Goal: Task Accomplishment & Management: Manage account settings

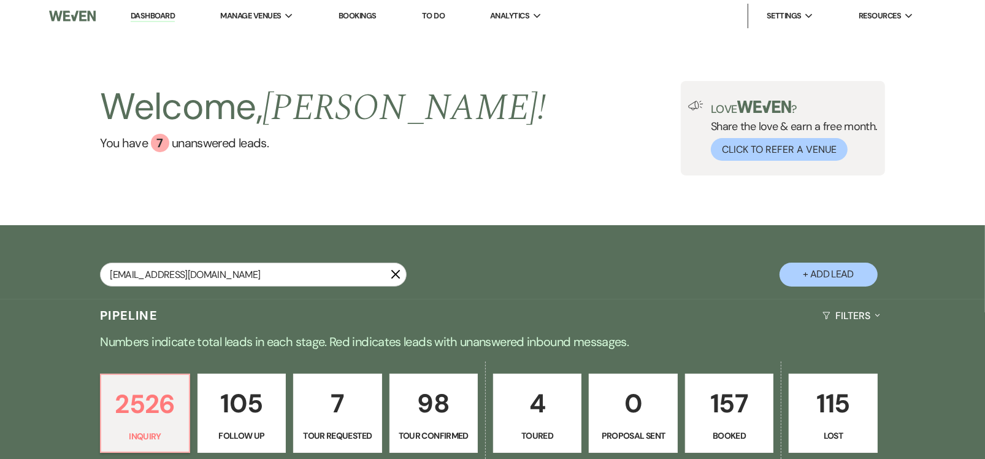
type input "[EMAIL_ADDRESS][DOMAIN_NAME]"
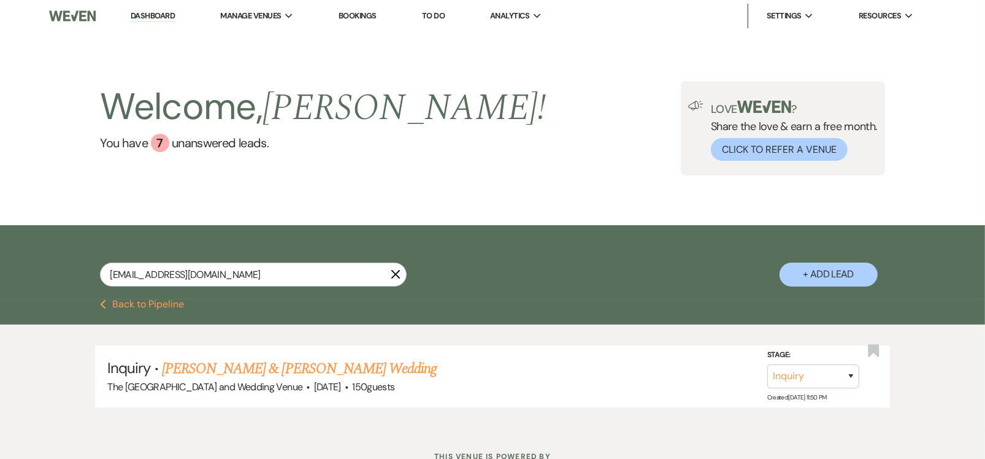
scroll to position [48, 0]
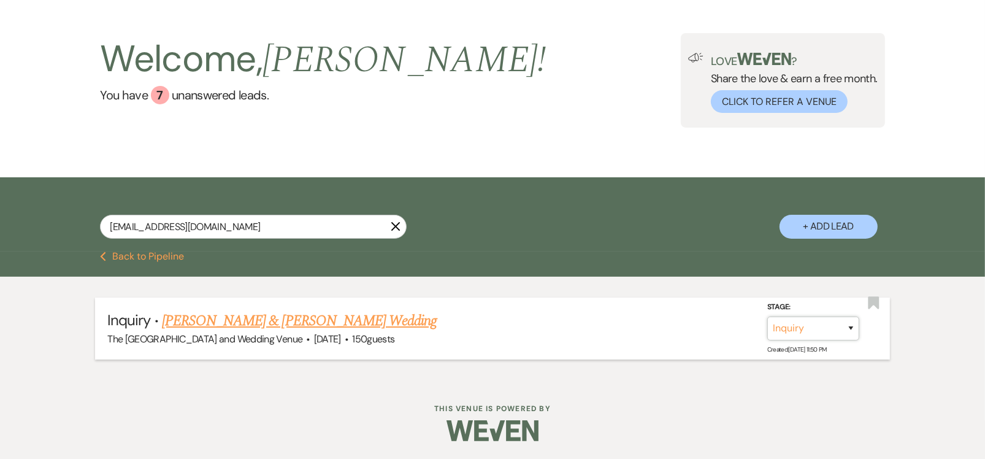
click at [799, 326] on select "Inquiry Follow Up Tour Requested Tour Confirmed Toured Proposal Sent Booked Lost" at bounding box center [813, 328] width 92 height 24
click at [793, 329] on select "Inquiry Follow Up Tour Requested Tour Confirmed Toured Proposal Sent Booked Lost" at bounding box center [813, 328] width 92 height 24
select select "8"
click at [767, 316] on select "Inquiry Follow Up Tour Requested Tour Confirmed Toured Proposal Sent Booked Lost" at bounding box center [813, 328] width 92 height 24
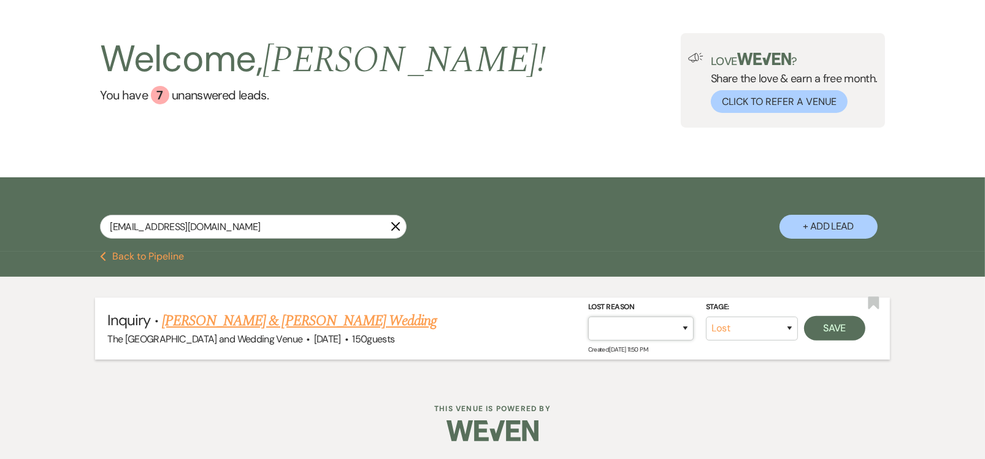
click at [669, 332] on select "Booked Elsewhere Budget Date Unavailable No Response Not a Good Match Capacity …" at bounding box center [640, 328] width 105 height 24
select select "6"
click at [588, 316] on select "Booked Elsewhere Budget Date Unavailable No Response Not a Good Match Capacity …" at bounding box center [640, 328] width 105 height 24
click at [839, 328] on button "Save" at bounding box center [834, 328] width 61 height 25
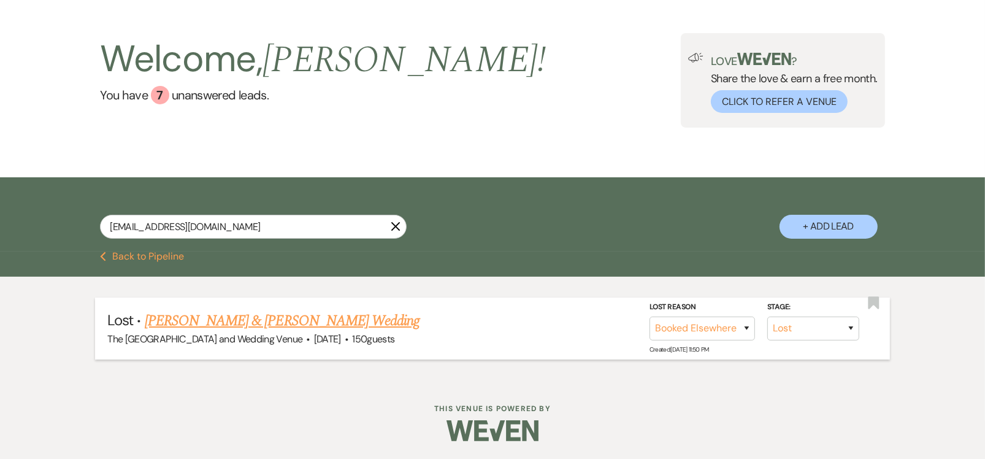
click at [168, 258] on button "Previous Back to Pipeline" at bounding box center [142, 256] width 84 height 10
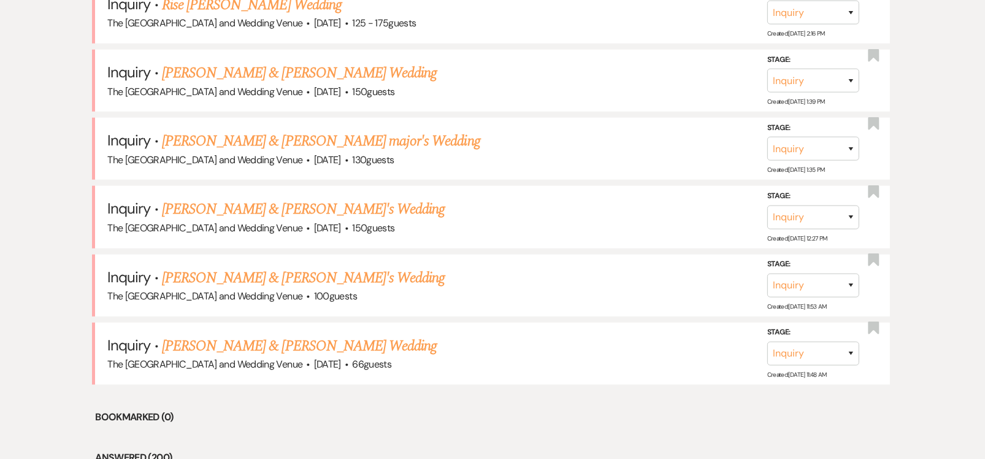
scroll to position [1251, 0]
click at [319, 343] on link "[PERSON_NAME] & [PERSON_NAME] Wedding" at bounding box center [299, 347] width 275 height 22
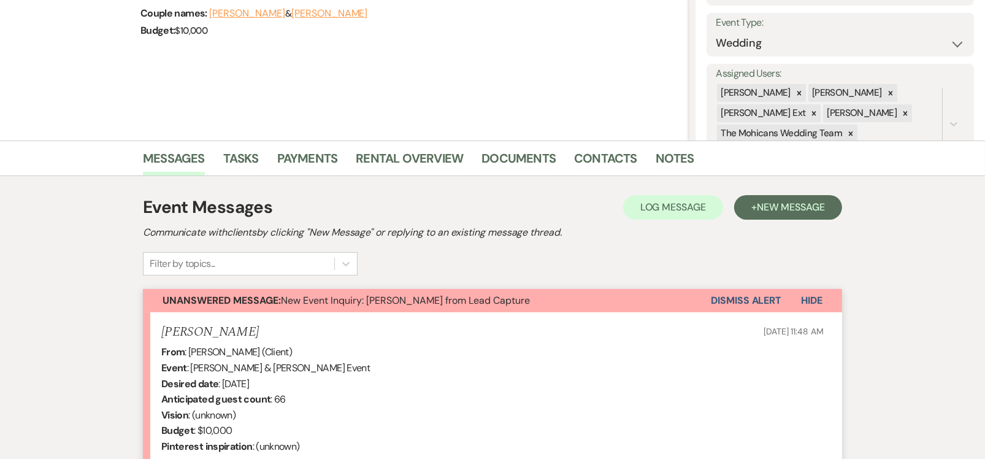
scroll to position [168, 0]
click at [733, 291] on button "Dismiss Alert" at bounding box center [746, 299] width 71 height 23
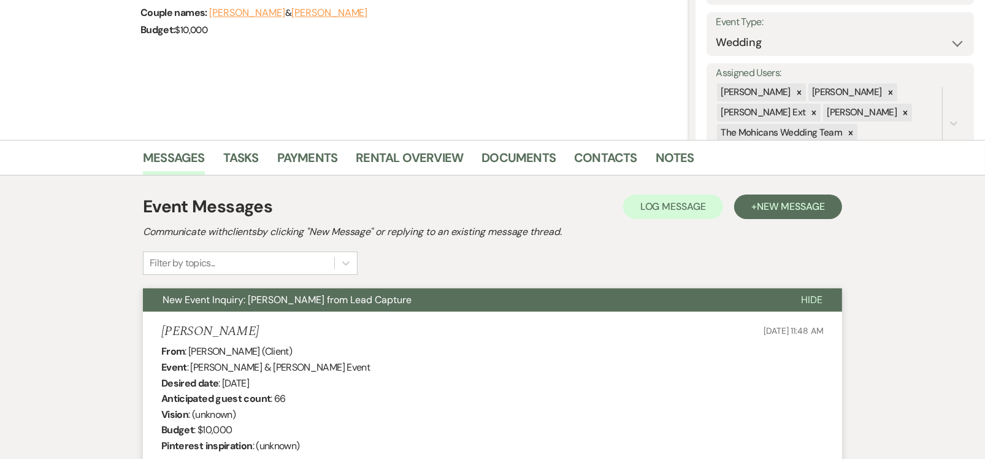
scroll to position [0, 0]
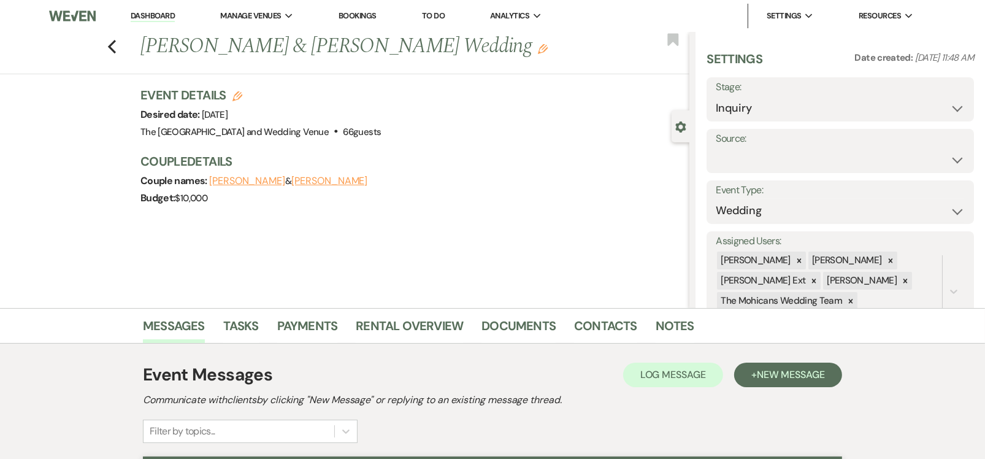
click at [164, 16] on link "Dashboard" at bounding box center [153, 16] width 44 height 12
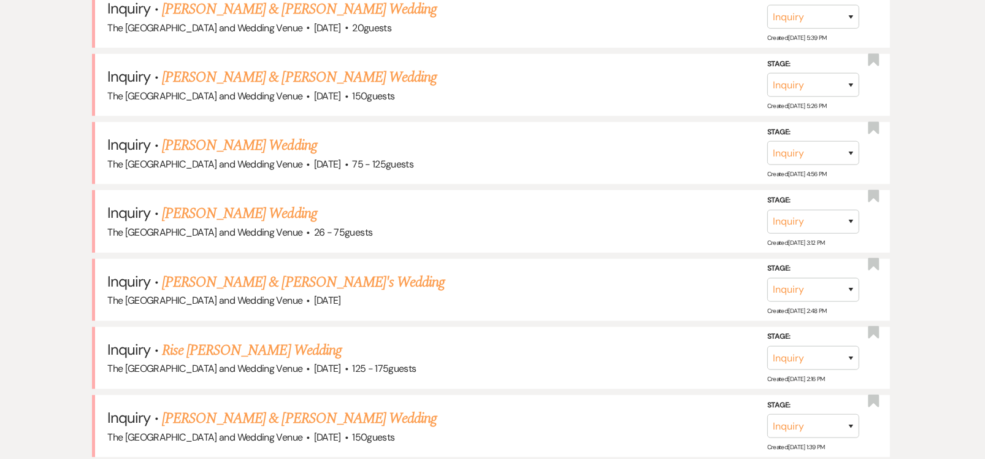
scroll to position [904, 0]
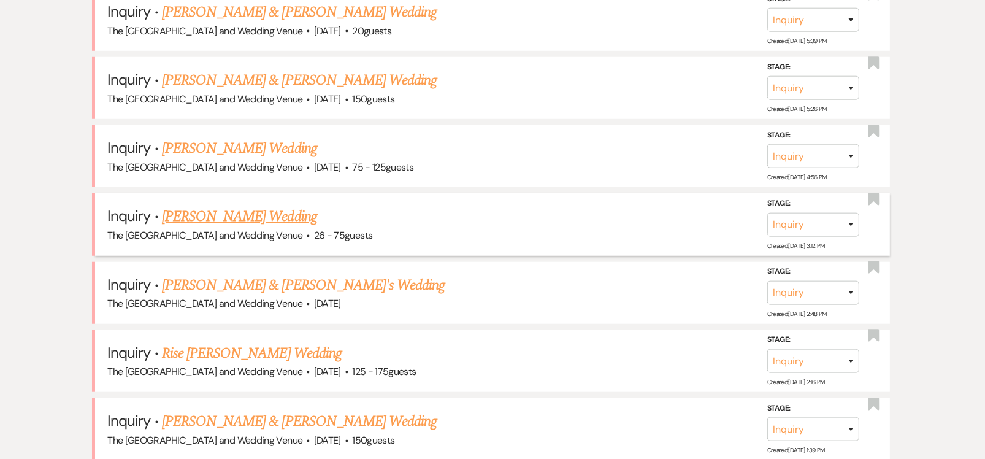
click at [244, 207] on link "[PERSON_NAME] Wedding" at bounding box center [239, 216] width 155 height 22
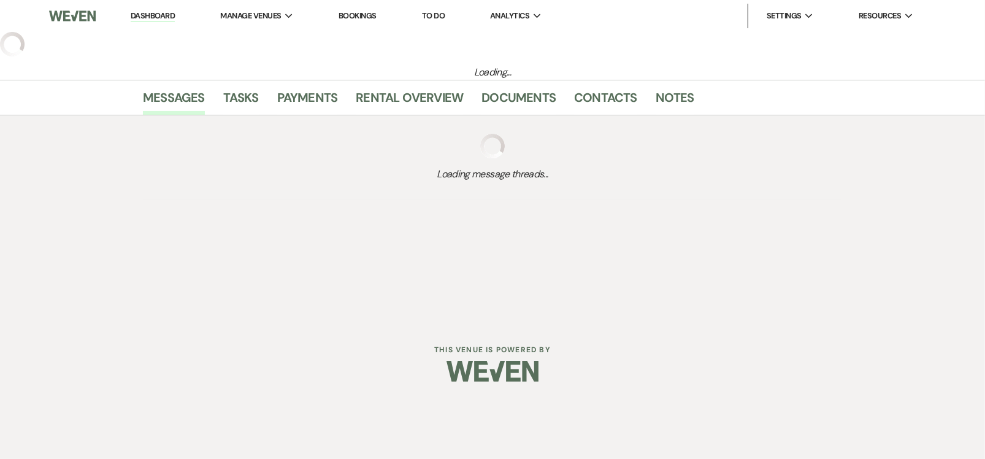
select select "4"
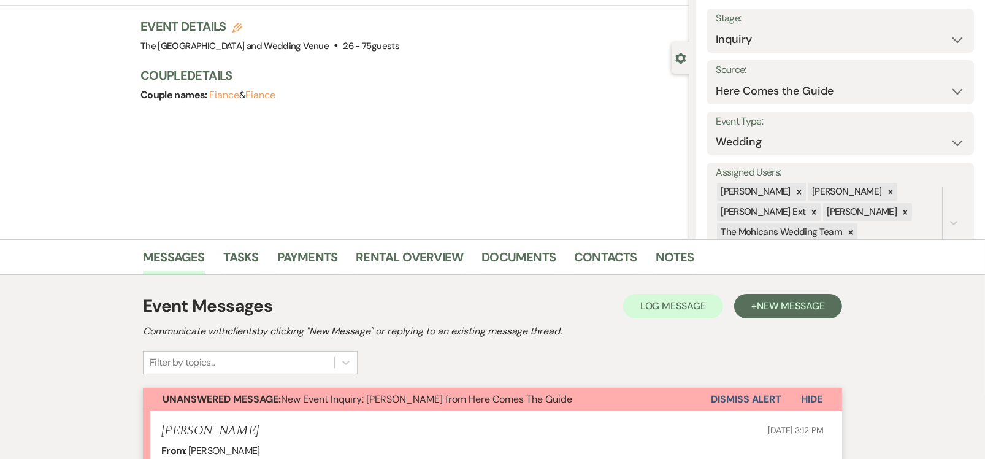
scroll to position [313, 0]
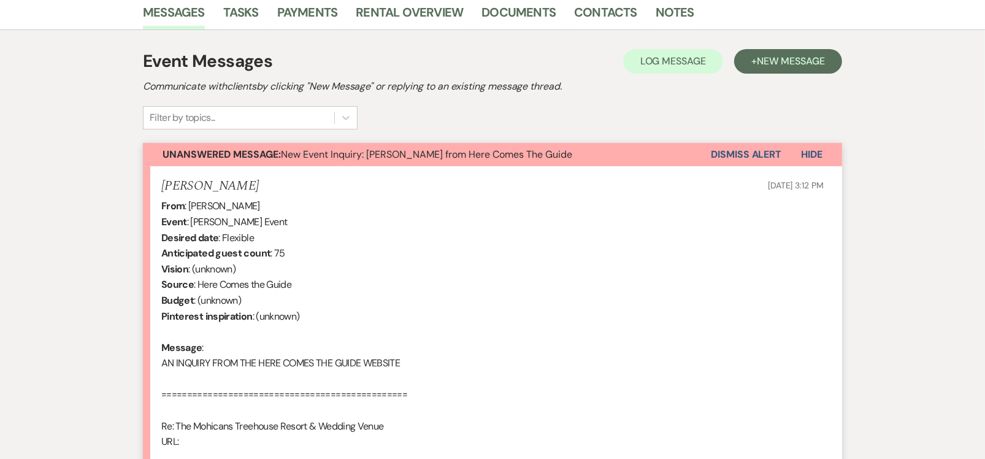
click at [748, 154] on button "Dismiss Alert" at bounding box center [746, 154] width 71 height 23
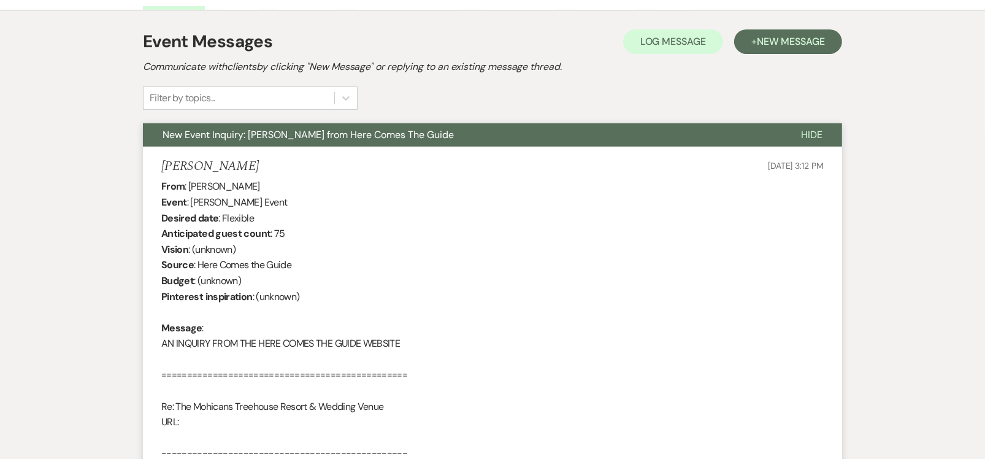
scroll to position [0, 0]
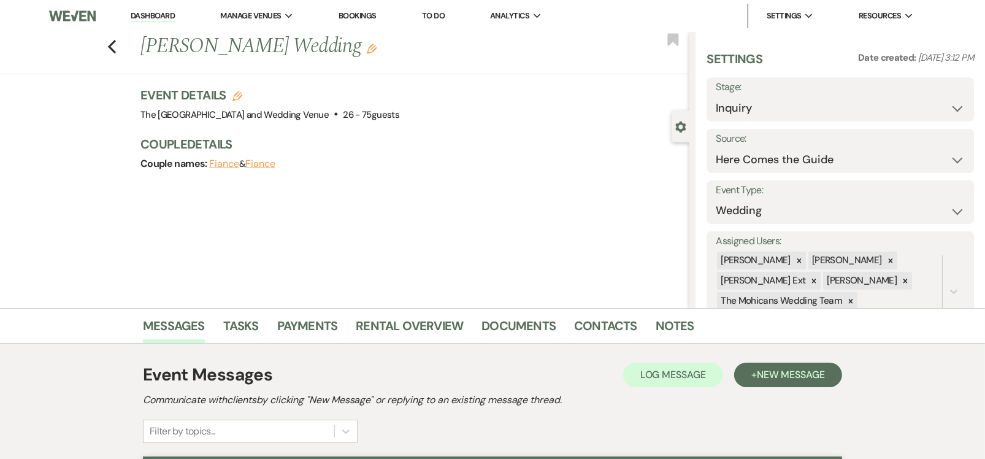
click at [158, 19] on link "Dashboard" at bounding box center [153, 16] width 44 height 12
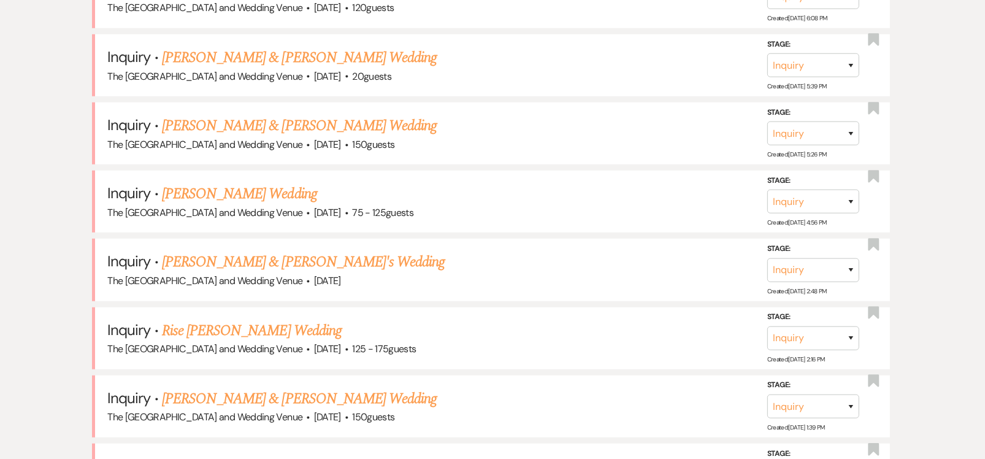
scroll to position [850, 0]
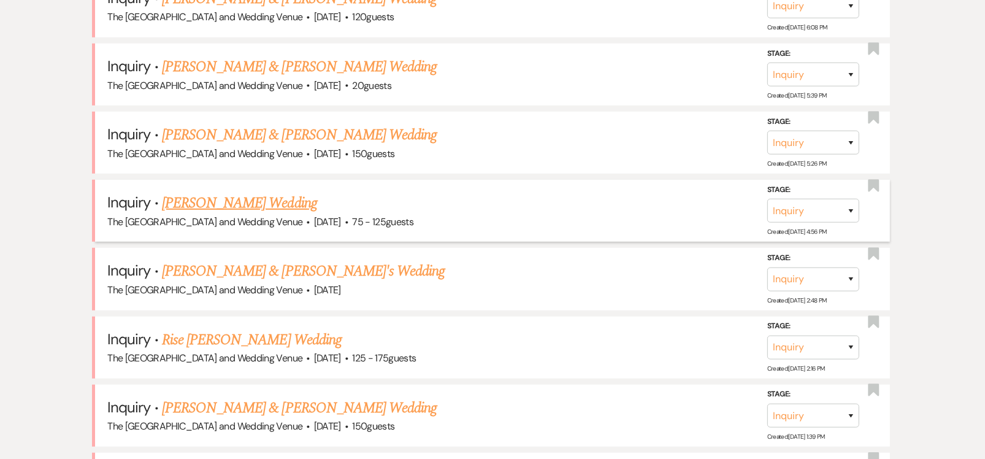
click at [222, 201] on link "[PERSON_NAME] Wedding" at bounding box center [239, 203] width 155 height 22
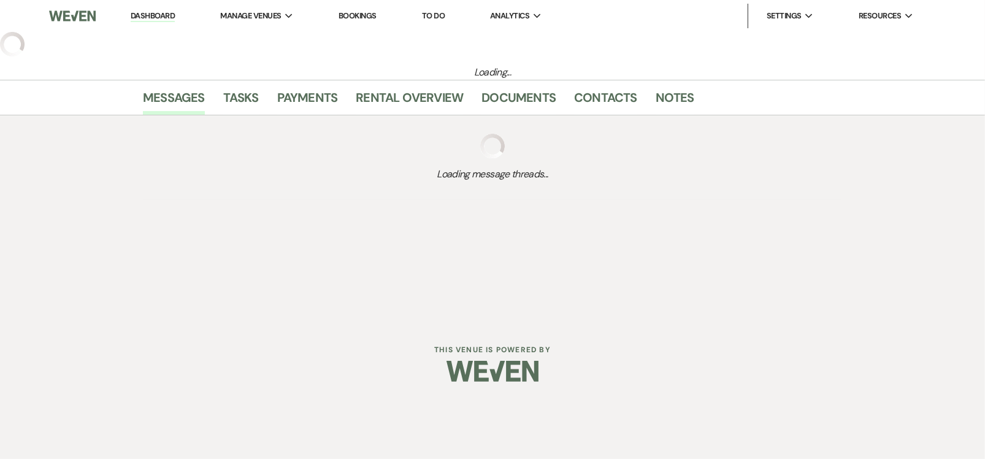
select select "3"
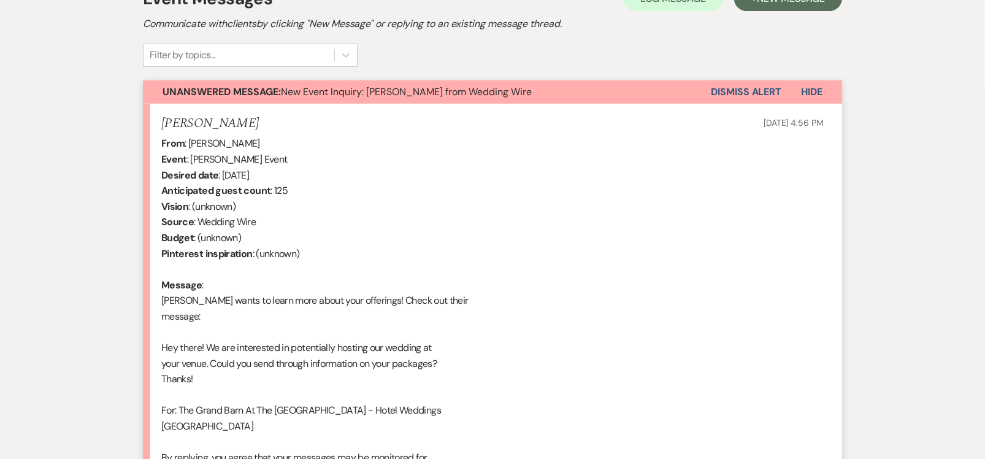
scroll to position [339, 0]
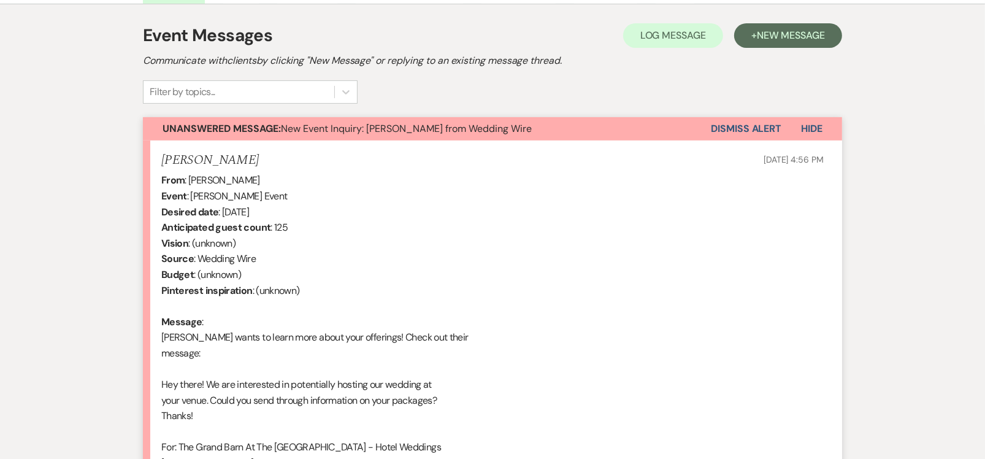
click at [737, 128] on button "Dismiss Alert" at bounding box center [746, 128] width 71 height 23
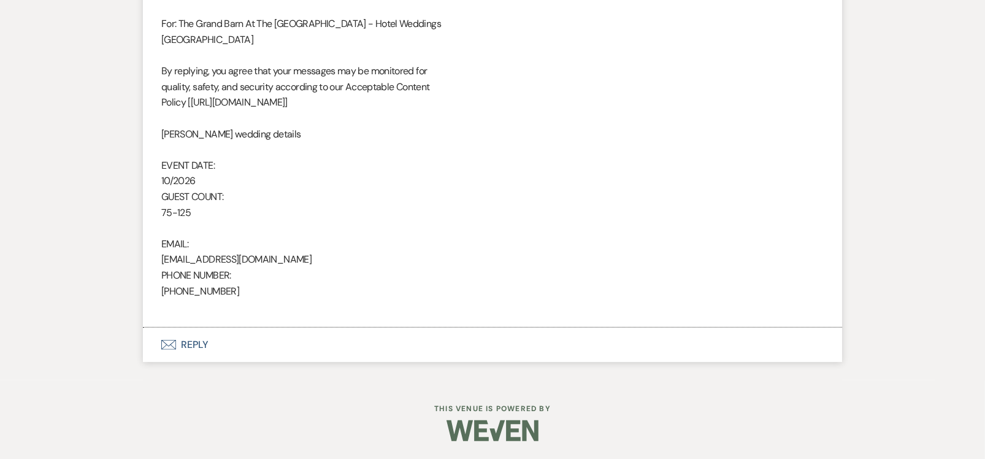
scroll to position [0, 0]
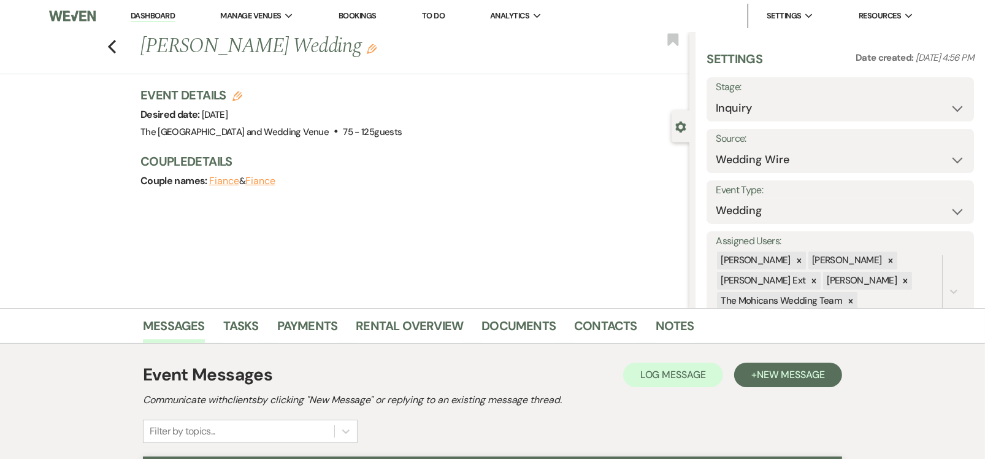
click at [166, 15] on link "Dashboard" at bounding box center [153, 16] width 44 height 12
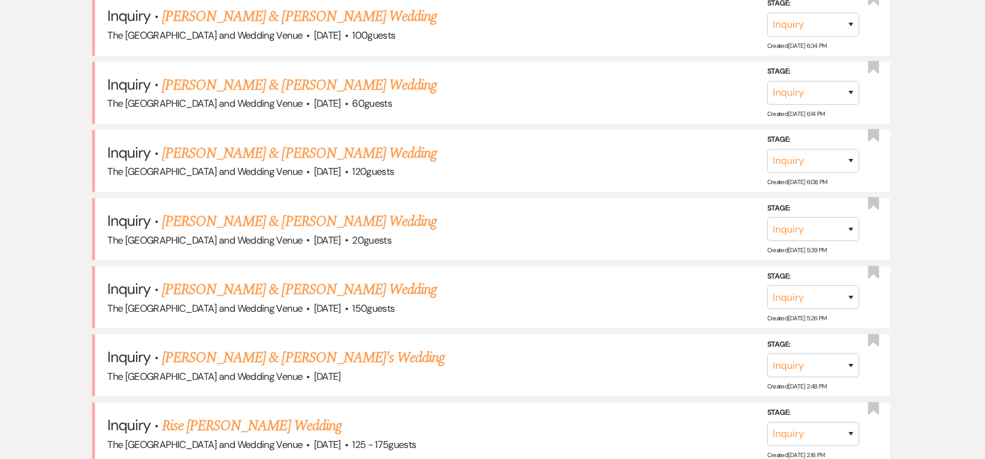
scroll to position [694, 0]
click at [316, 221] on link "[PERSON_NAME] & [PERSON_NAME] Wedding" at bounding box center [299, 223] width 275 height 22
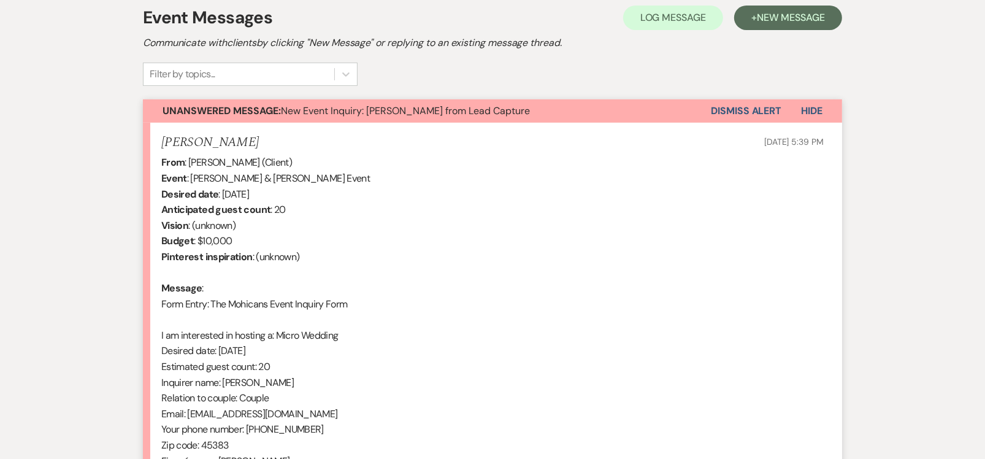
scroll to position [346, 0]
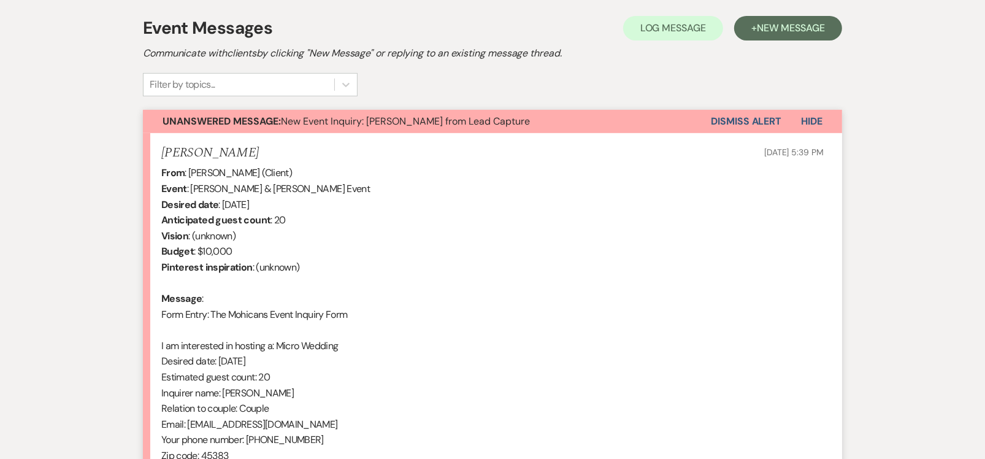
click at [723, 118] on button "Dismiss Alert" at bounding box center [746, 121] width 71 height 23
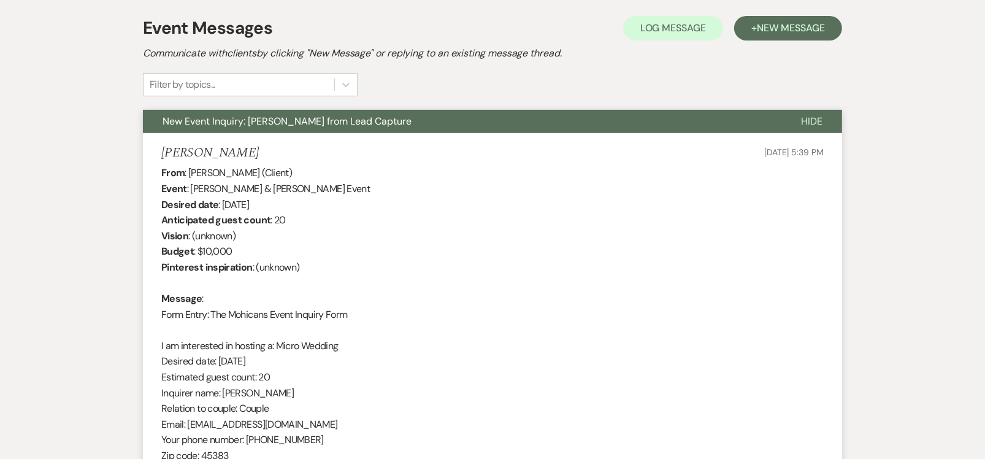
scroll to position [0, 0]
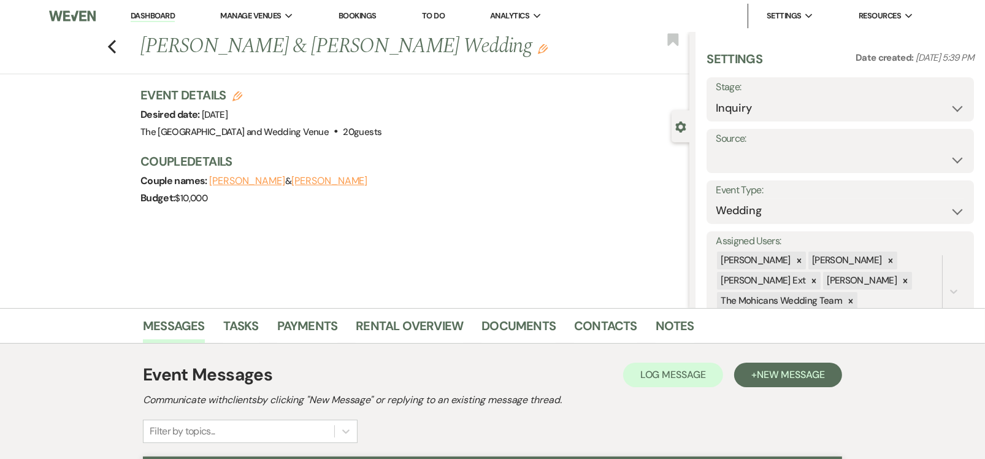
click at [161, 15] on link "Dashboard" at bounding box center [153, 16] width 44 height 12
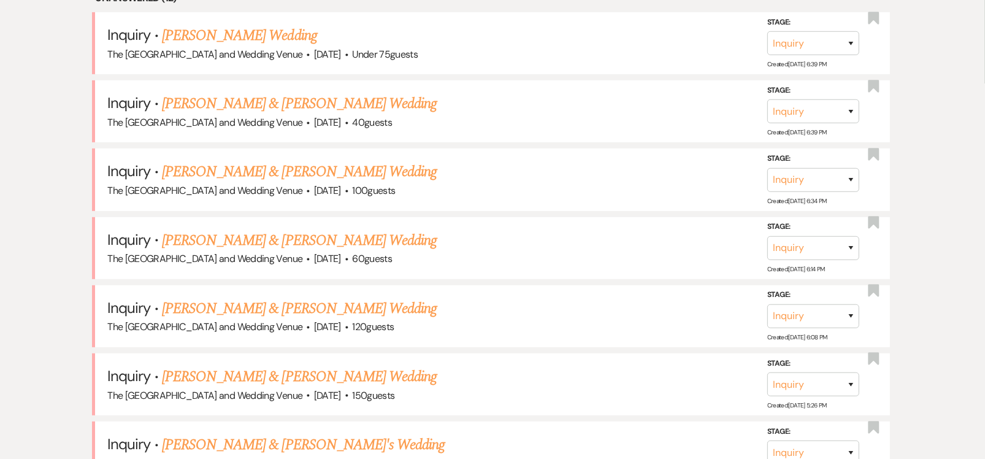
scroll to position [543, 0]
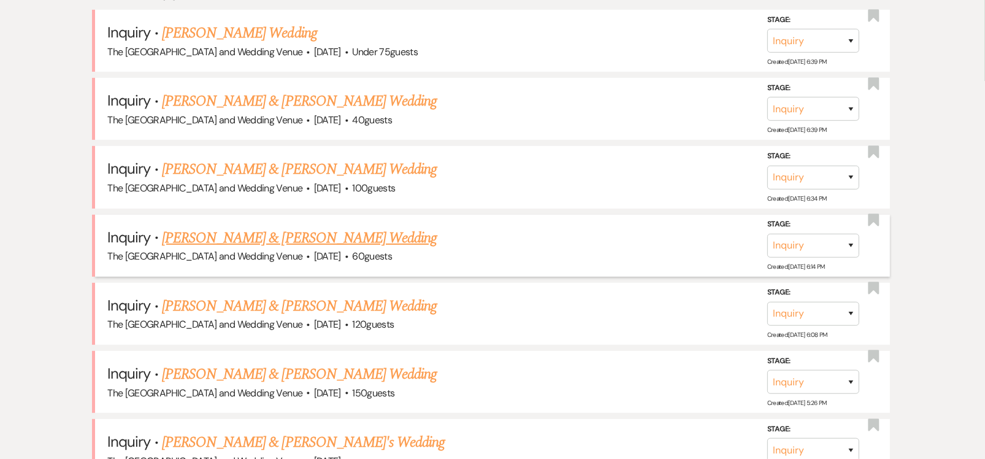
click at [250, 239] on link "[PERSON_NAME] & [PERSON_NAME] Wedding" at bounding box center [299, 238] width 275 height 22
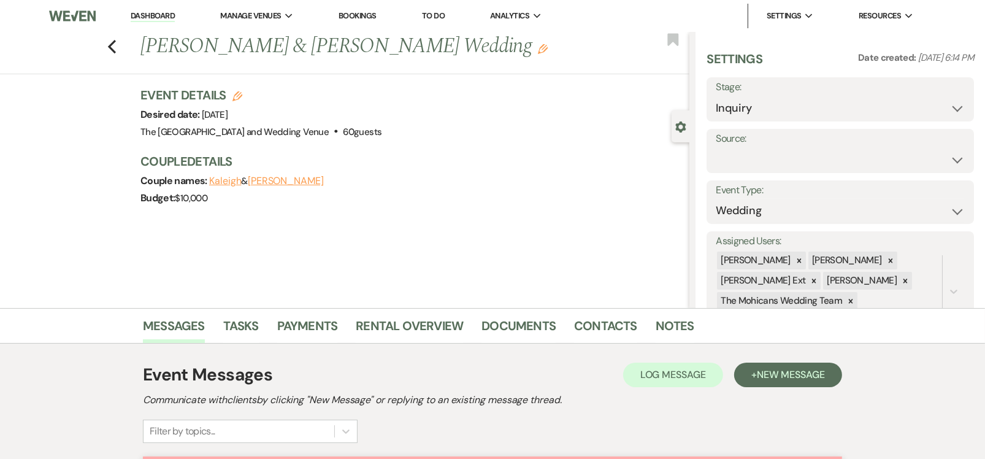
scroll to position [281, 0]
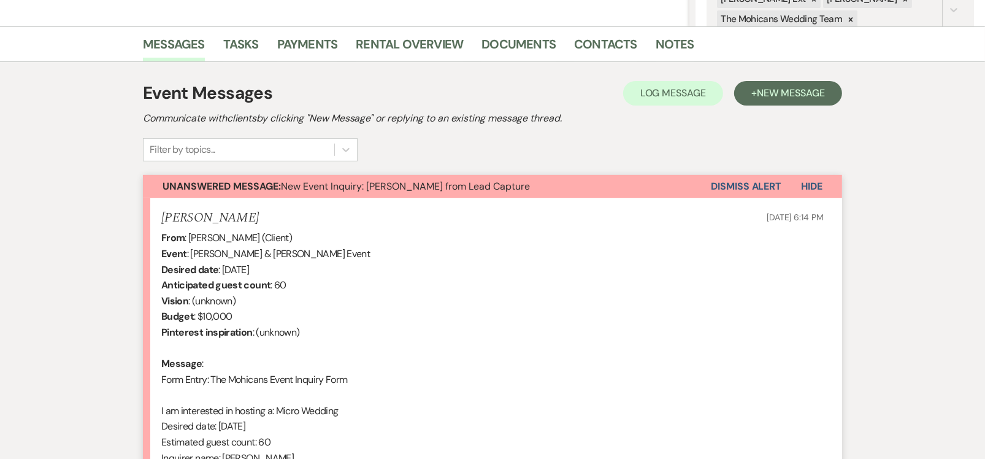
click at [727, 180] on button "Dismiss Alert" at bounding box center [746, 186] width 71 height 23
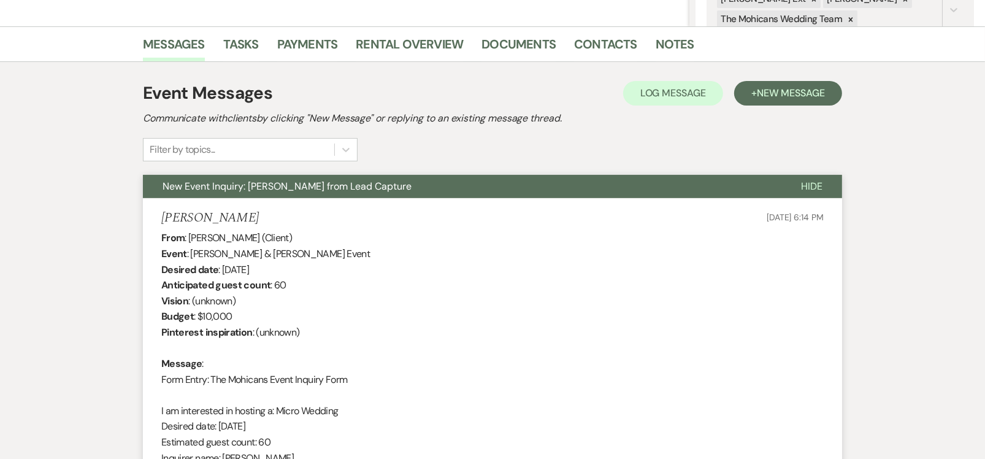
scroll to position [0, 0]
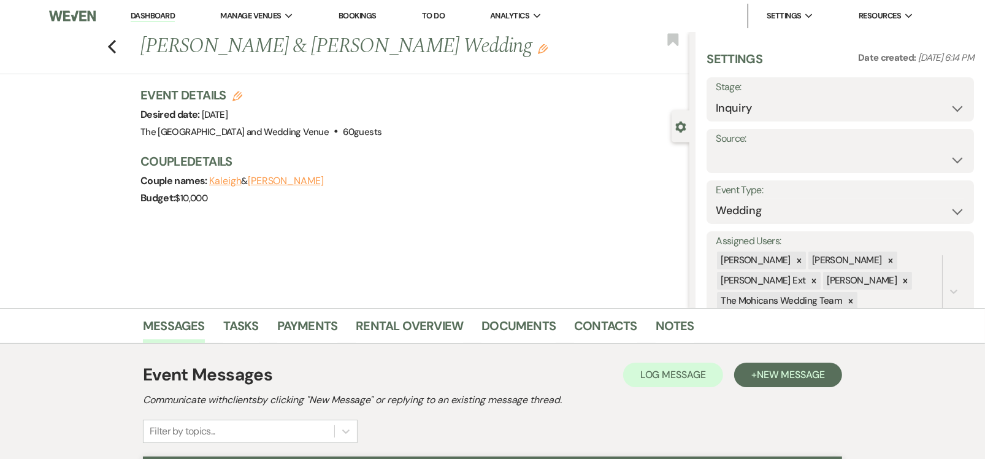
click at [155, 17] on link "Dashboard" at bounding box center [153, 16] width 44 height 12
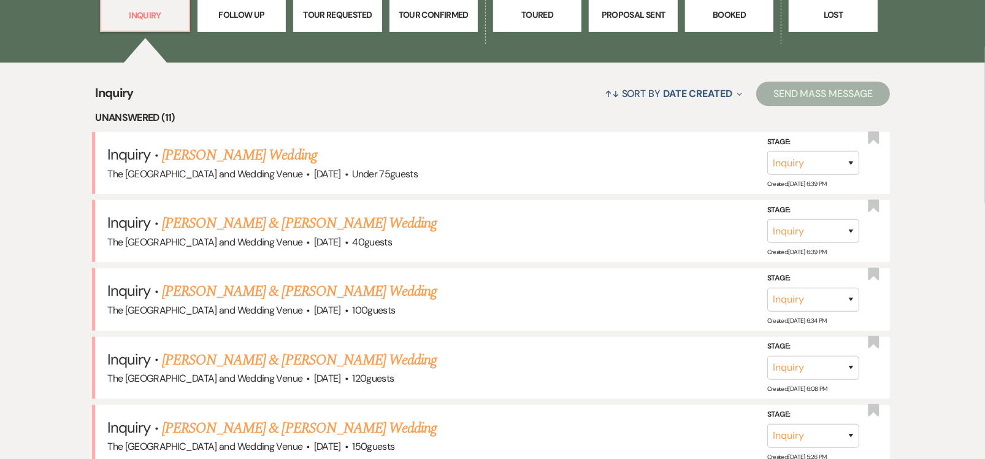
scroll to position [418, 0]
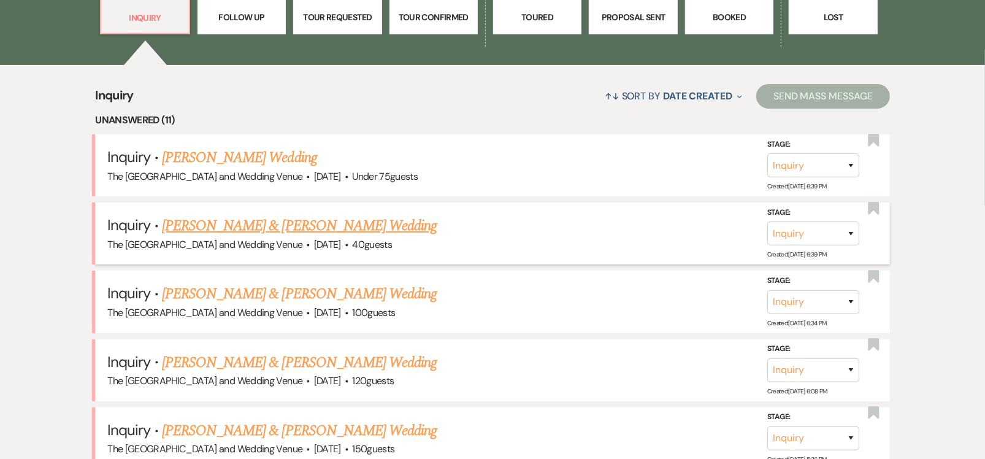
click at [292, 225] on link "[PERSON_NAME] & [PERSON_NAME] Wedding" at bounding box center [299, 226] width 275 height 22
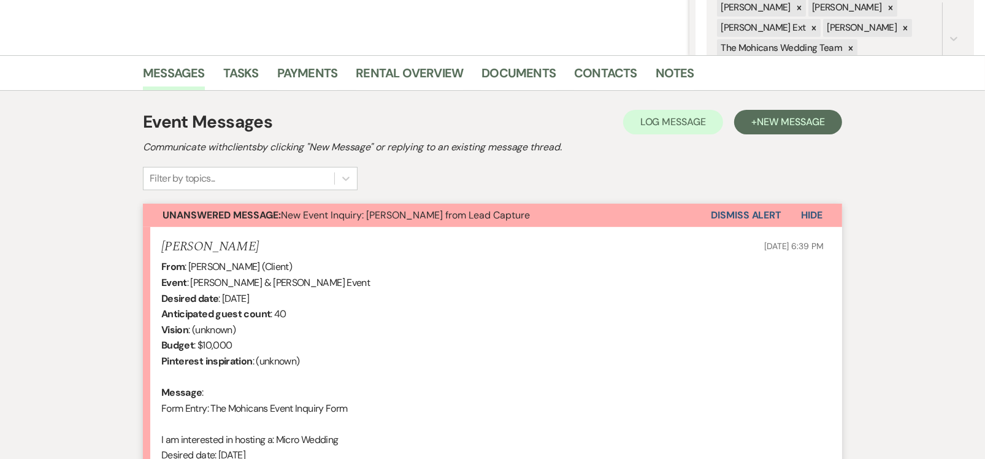
scroll to position [253, 0]
click at [731, 210] on button "Dismiss Alert" at bounding box center [746, 214] width 71 height 23
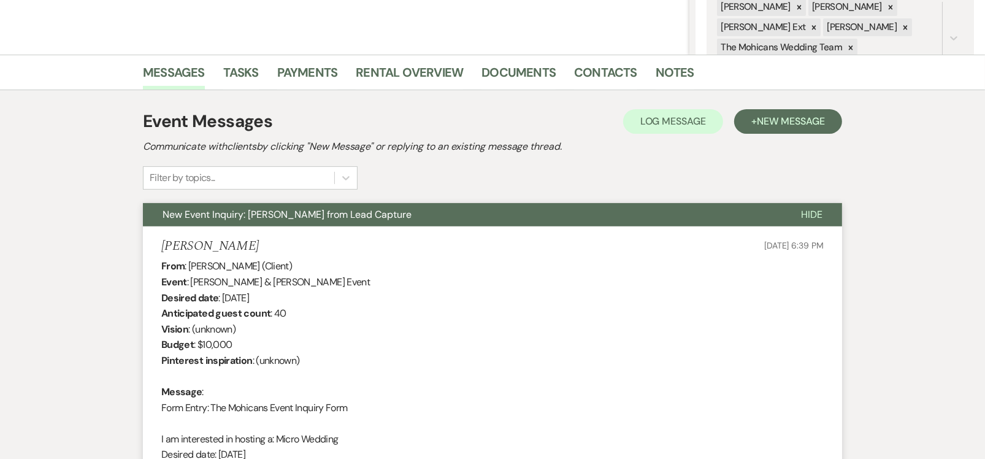
scroll to position [0, 0]
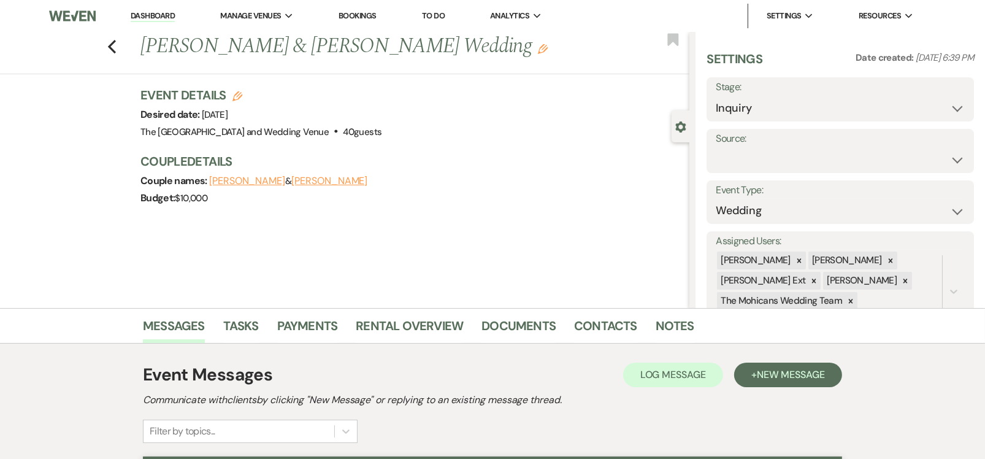
click at [158, 15] on link "Dashboard" at bounding box center [153, 16] width 44 height 12
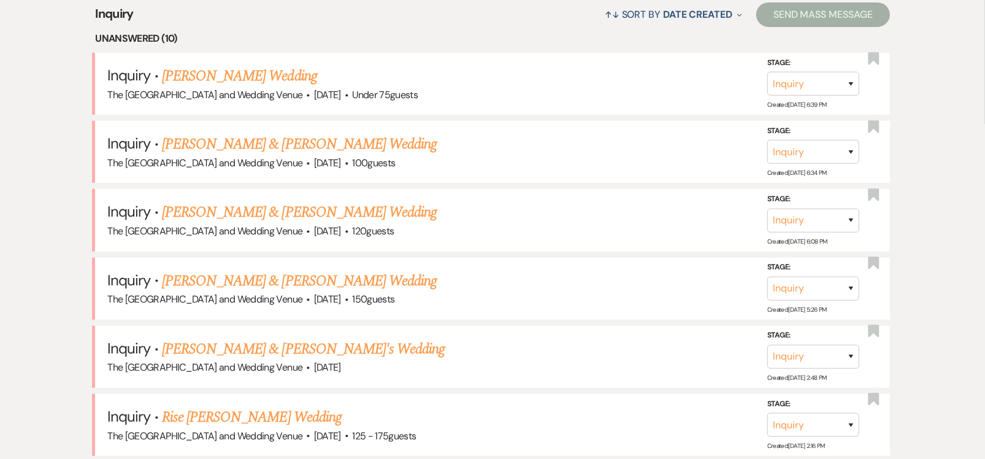
scroll to position [501, 0]
click at [226, 69] on link "[PERSON_NAME] Wedding" at bounding box center [239, 75] width 155 height 22
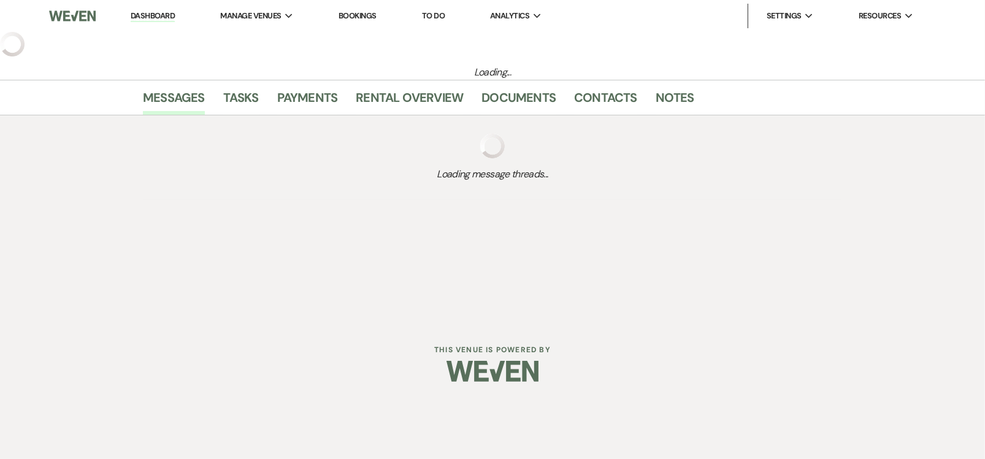
select select "3"
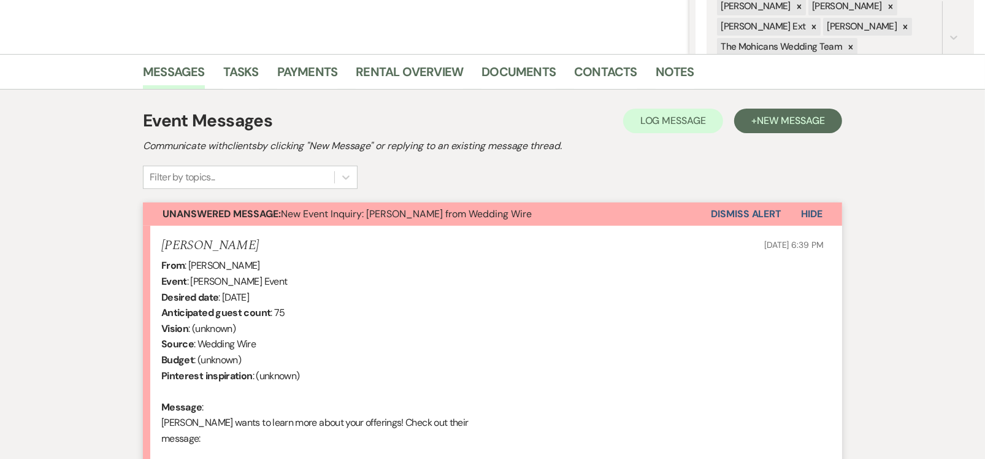
scroll to position [254, 0]
click at [738, 213] on button "Dismiss Alert" at bounding box center [746, 213] width 71 height 23
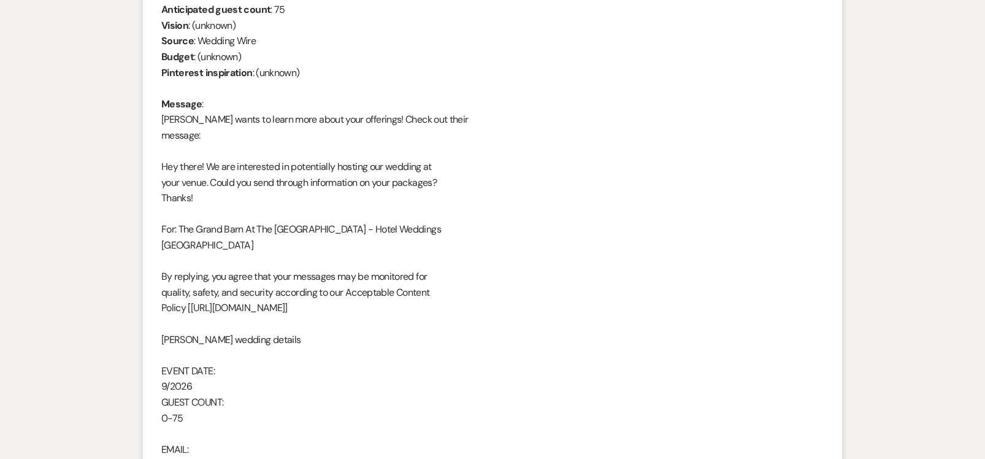
scroll to position [0, 0]
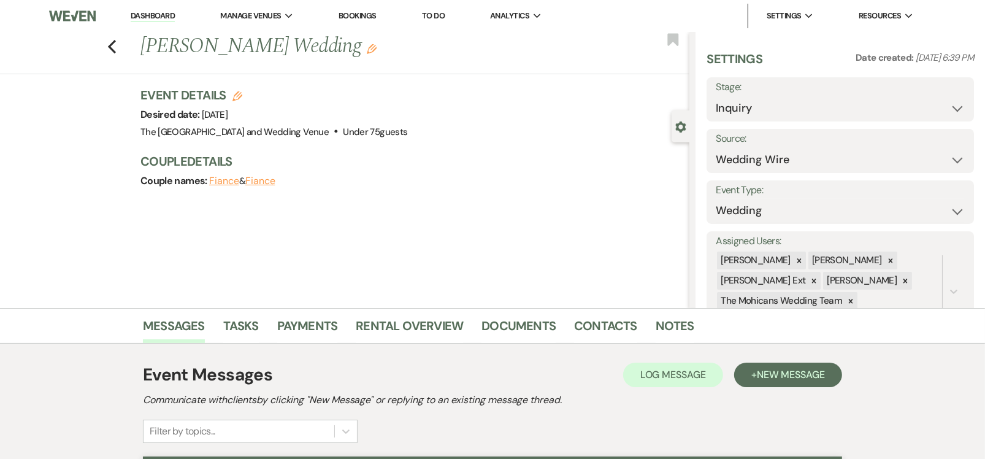
click at [154, 13] on link "Dashboard" at bounding box center [153, 16] width 44 height 12
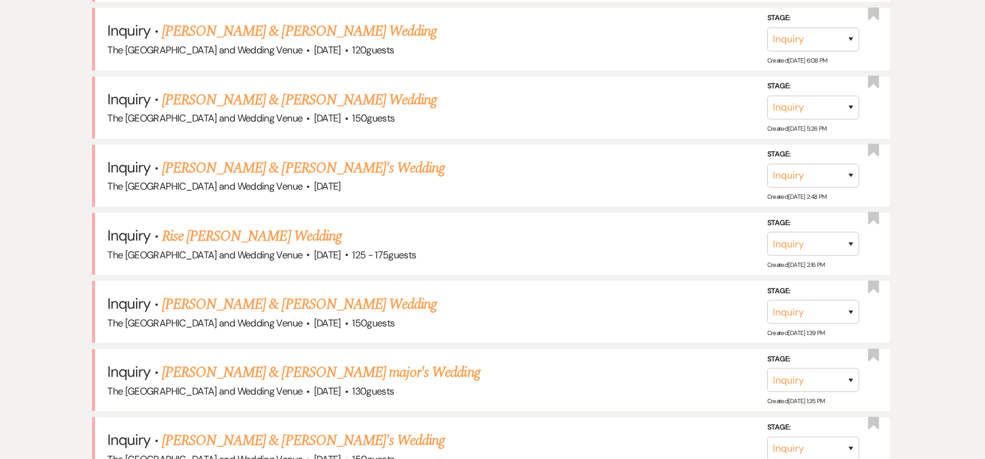
scroll to position [683, 0]
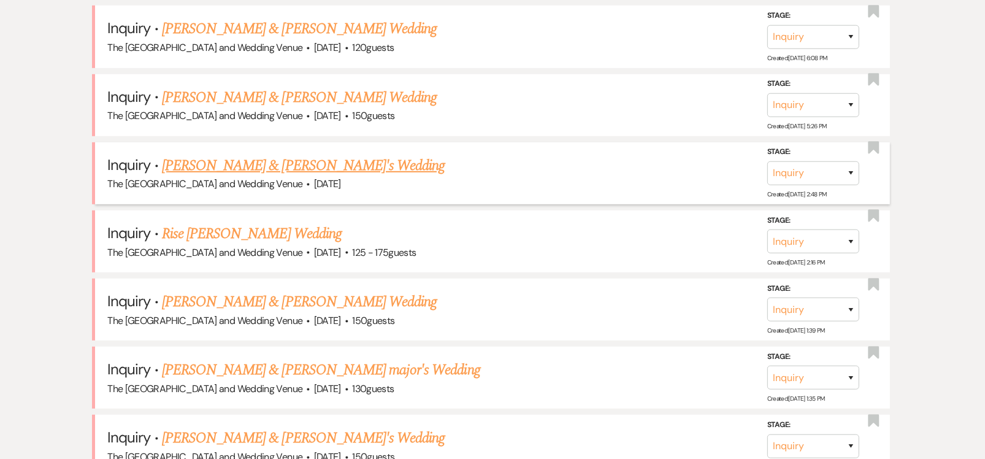
click at [273, 157] on link "[PERSON_NAME] & [PERSON_NAME]'s Wedding" at bounding box center [303, 165] width 283 height 22
